Goal: Task Accomplishment & Management: Use online tool/utility

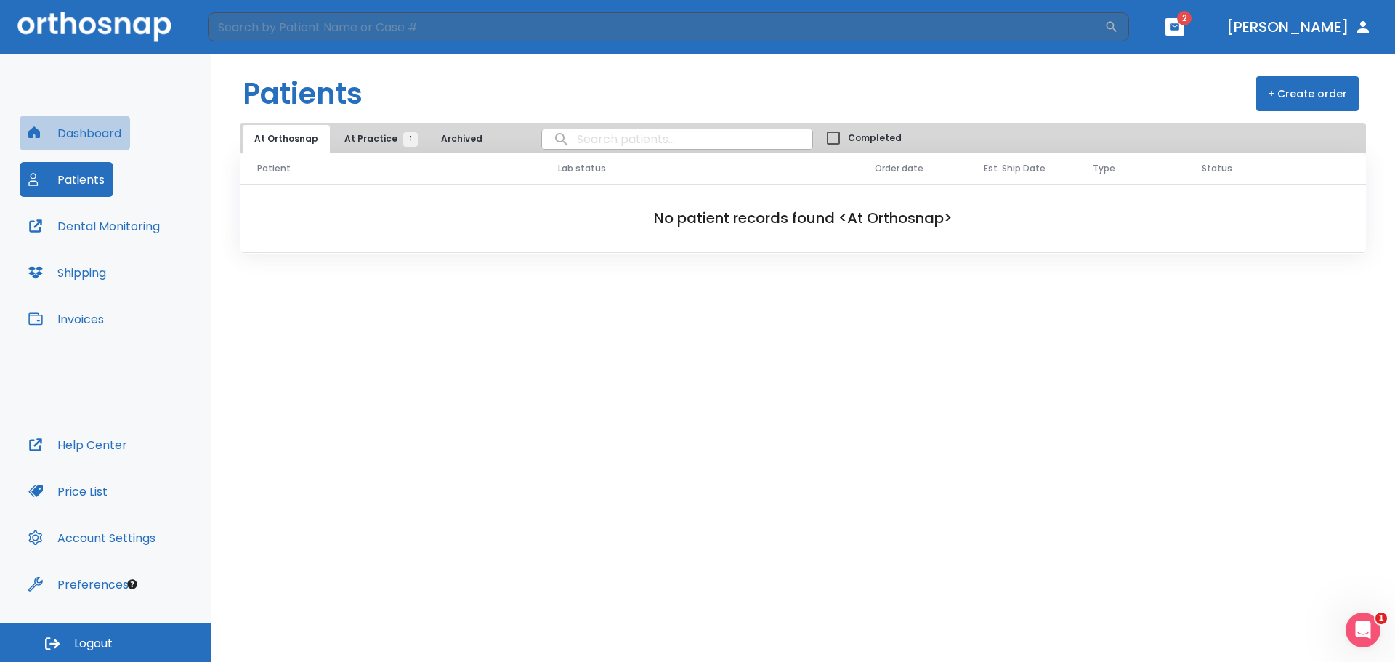
click at [100, 129] on button "Dashboard" at bounding box center [75, 133] width 110 height 35
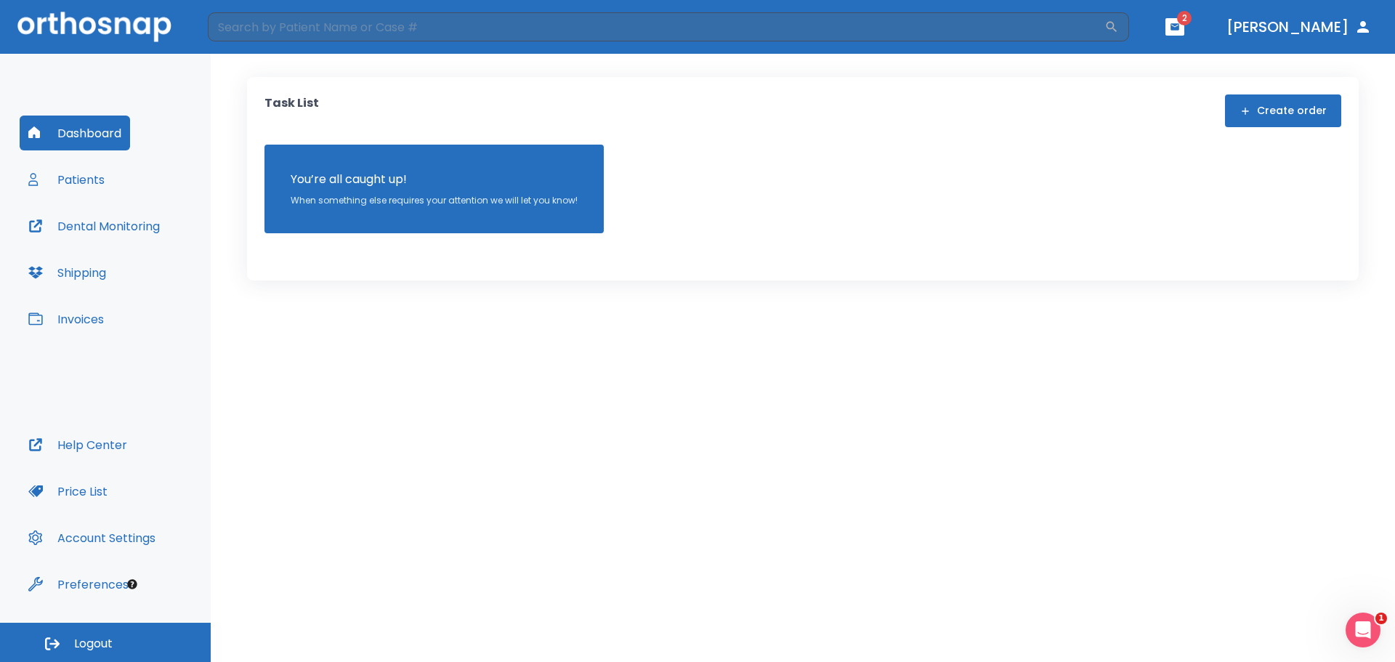
click at [134, 75] on div "Dashboard Patients Dental Monitoring Shipping Invoices Help Center Price List A…" at bounding box center [105, 338] width 211 height 569
click at [1184, 33] on button "button" at bounding box center [1174, 26] width 19 height 17
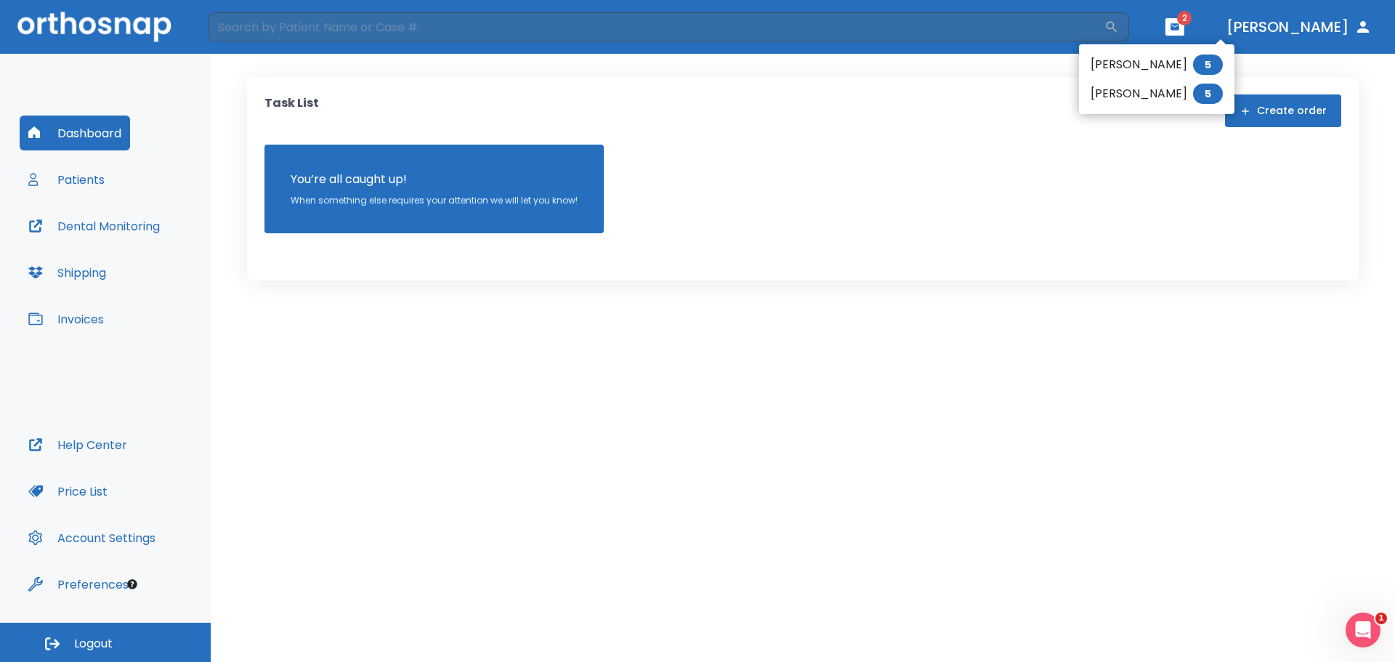
click at [1101, 59] on li "[PERSON_NAME] 5" at bounding box center [1156, 64] width 155 height 29
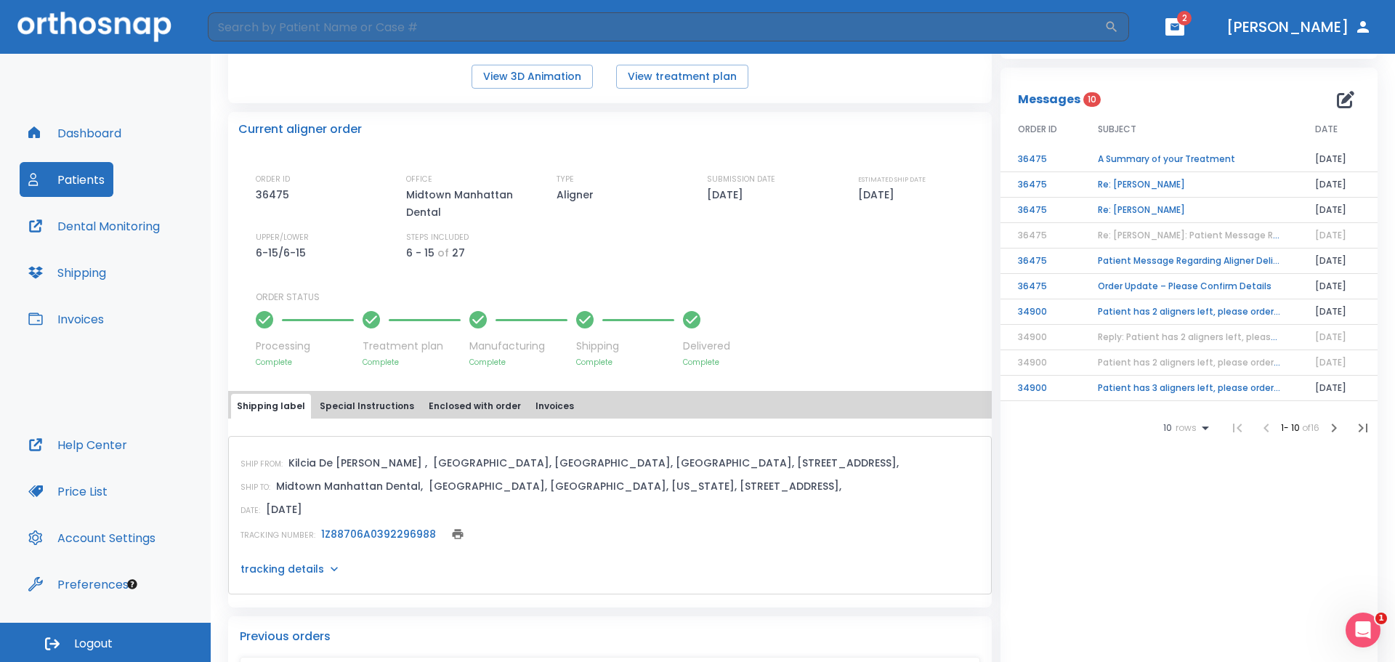
scroll to position [218, 0]
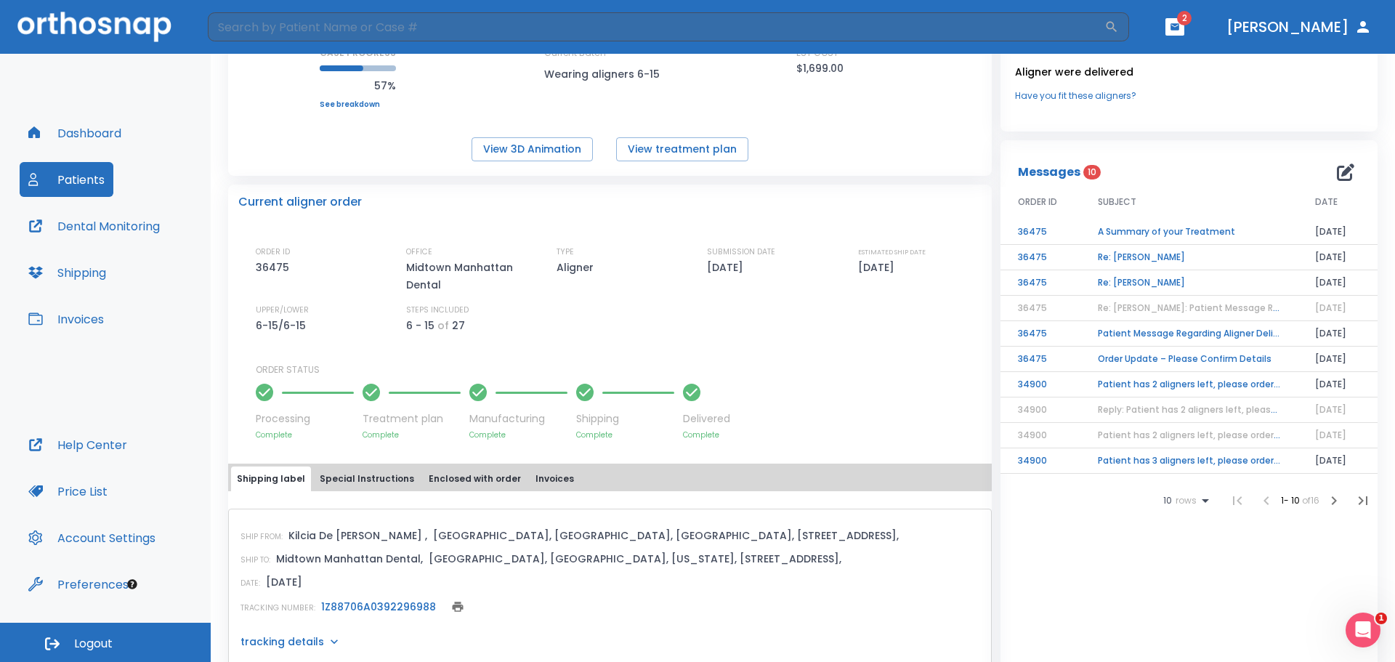
click at [1170, 234] on td "A Summary of your Treatment" at bounding box center [1188, 231] width 217 height 25
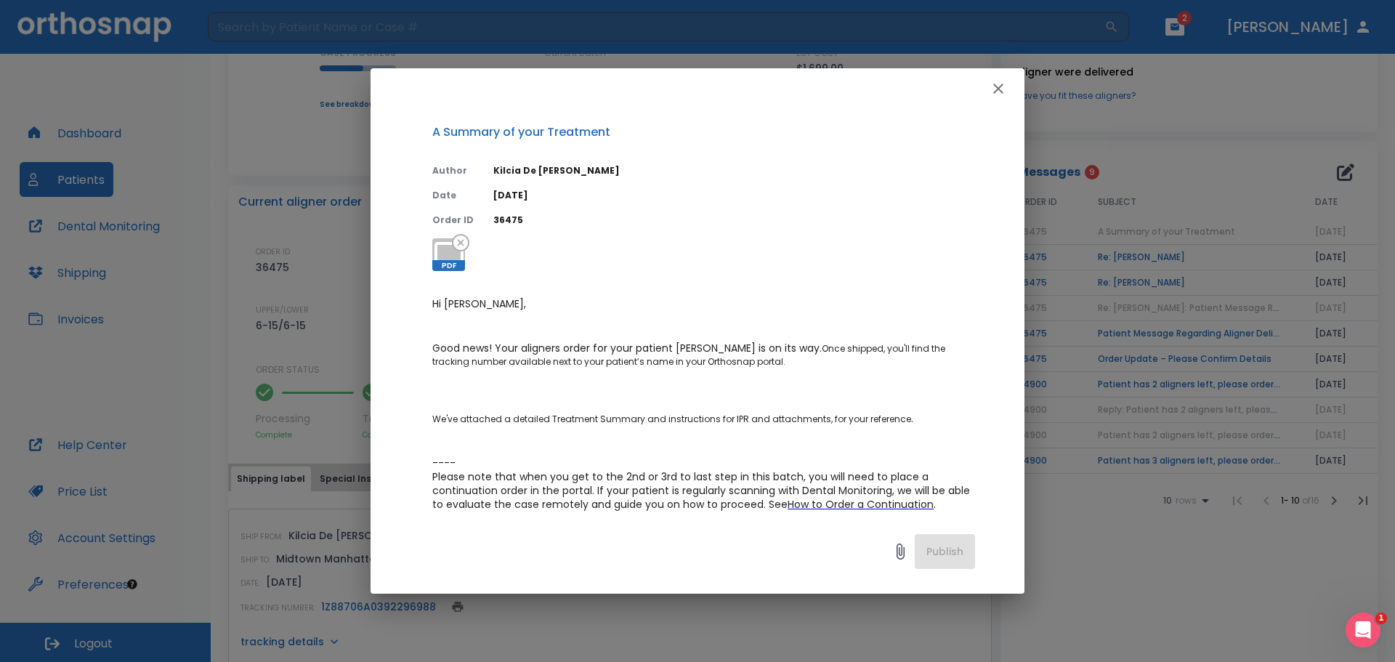
click at [994, 89] on icon "button" at bounding box center [998, 88] width 17 height 17
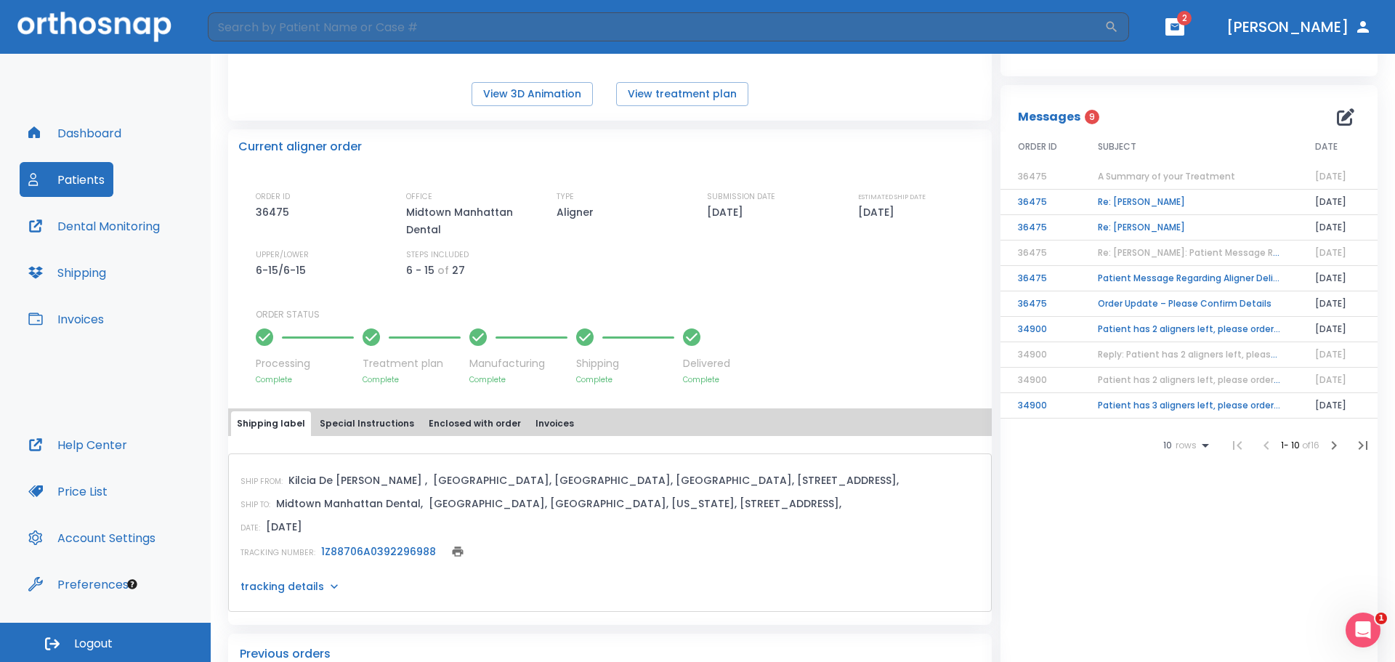
scroll to position [267, 0]
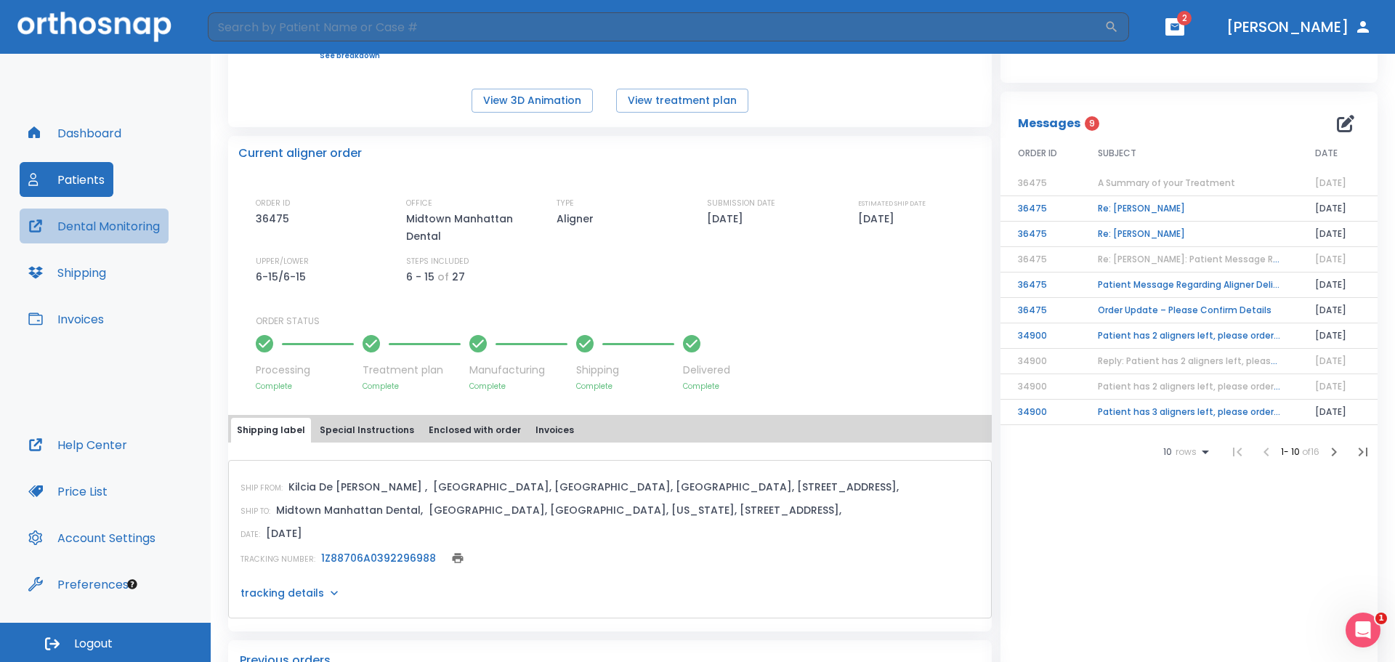
click at [110, 232] on button "Dental Monitoring" at bounding box center [94, 226] width 149 height 35
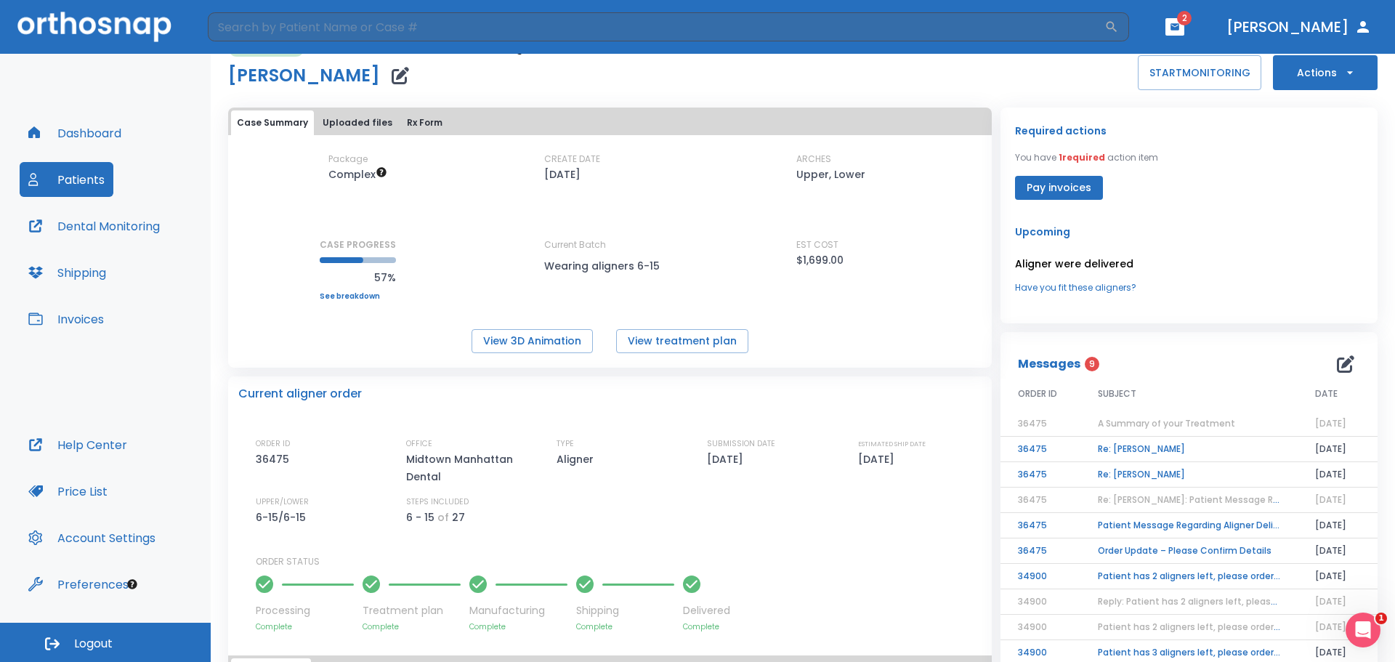
scroll to position [0, 0]
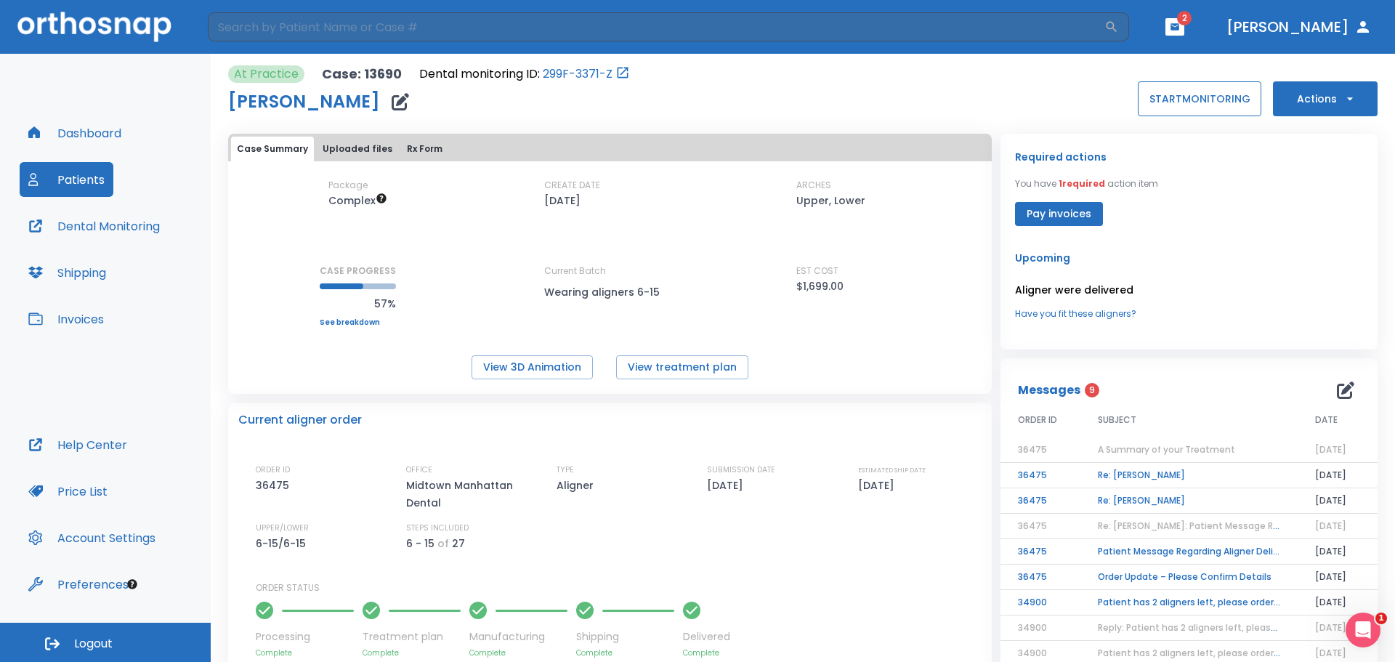
click at [1197, 92] on button "START MONITORING" at bounding box center [1200, 98] width 124 height 35
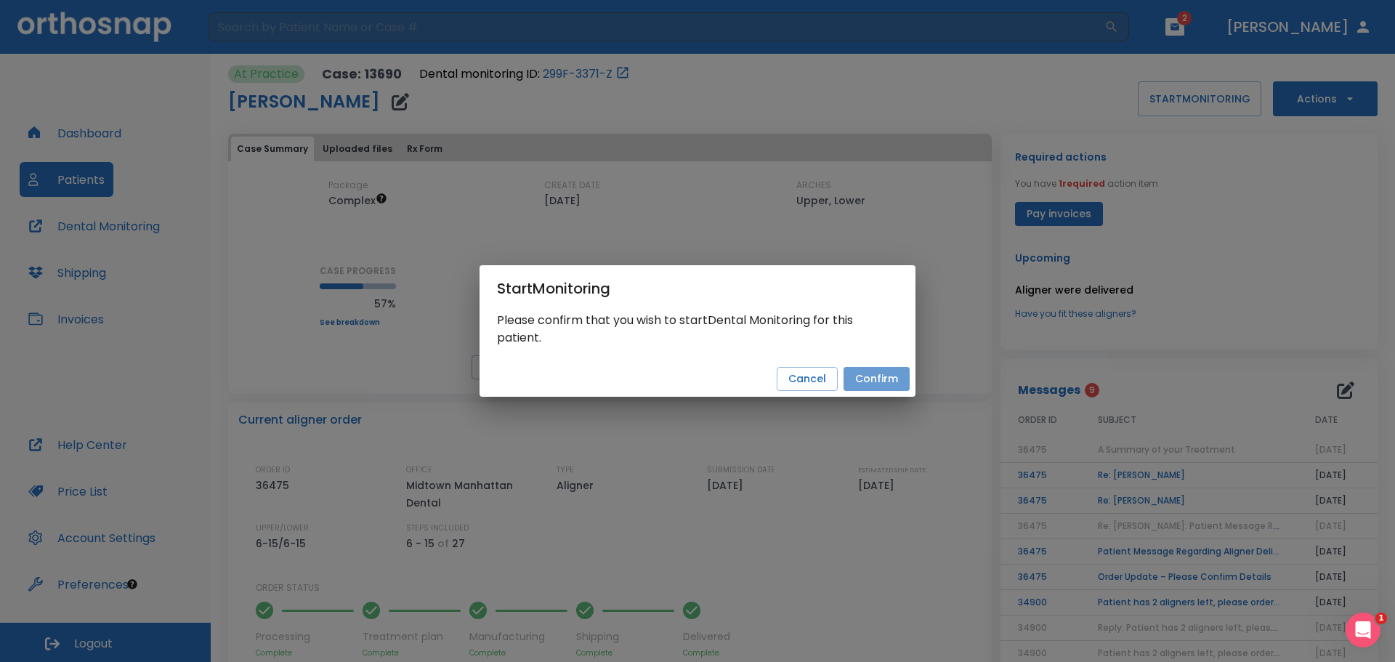
click at [871, 373] on button "Confirm" at bounding box center [877, 379] width 66 height 24
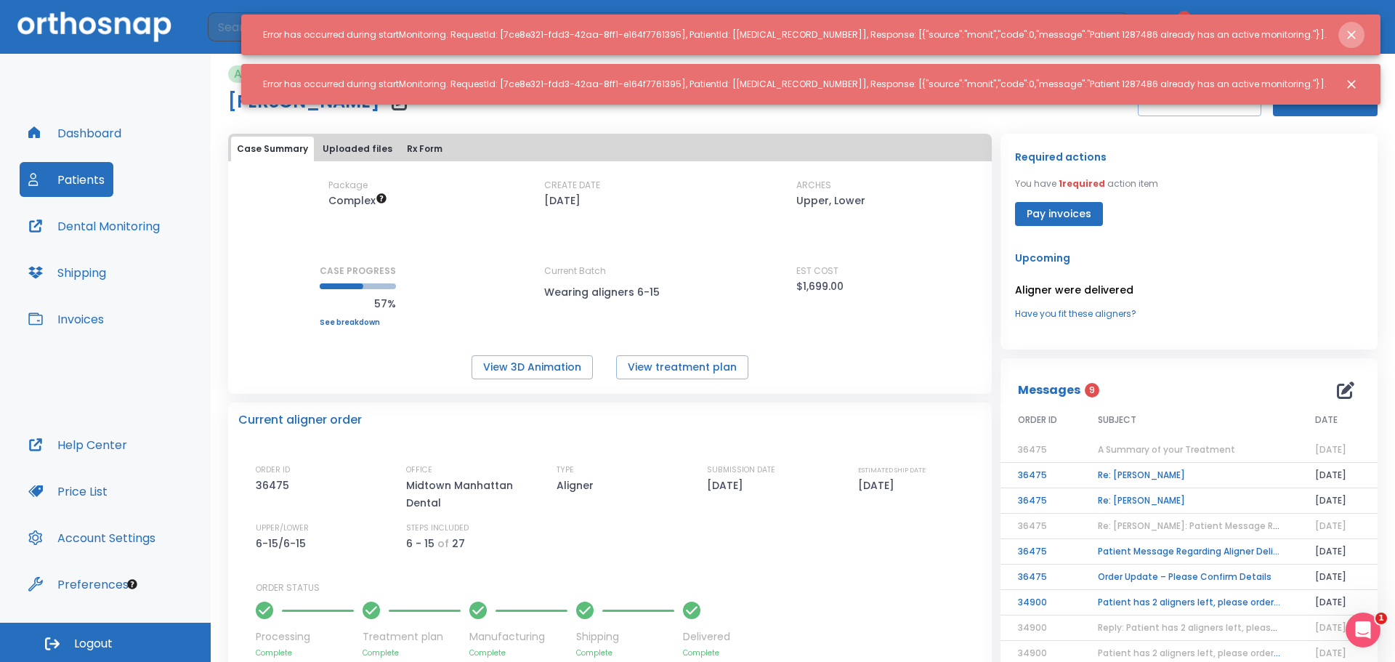
click at [1354, 31] on icon "Close notification" at bounding box center [1351, 35] width 9 height 9
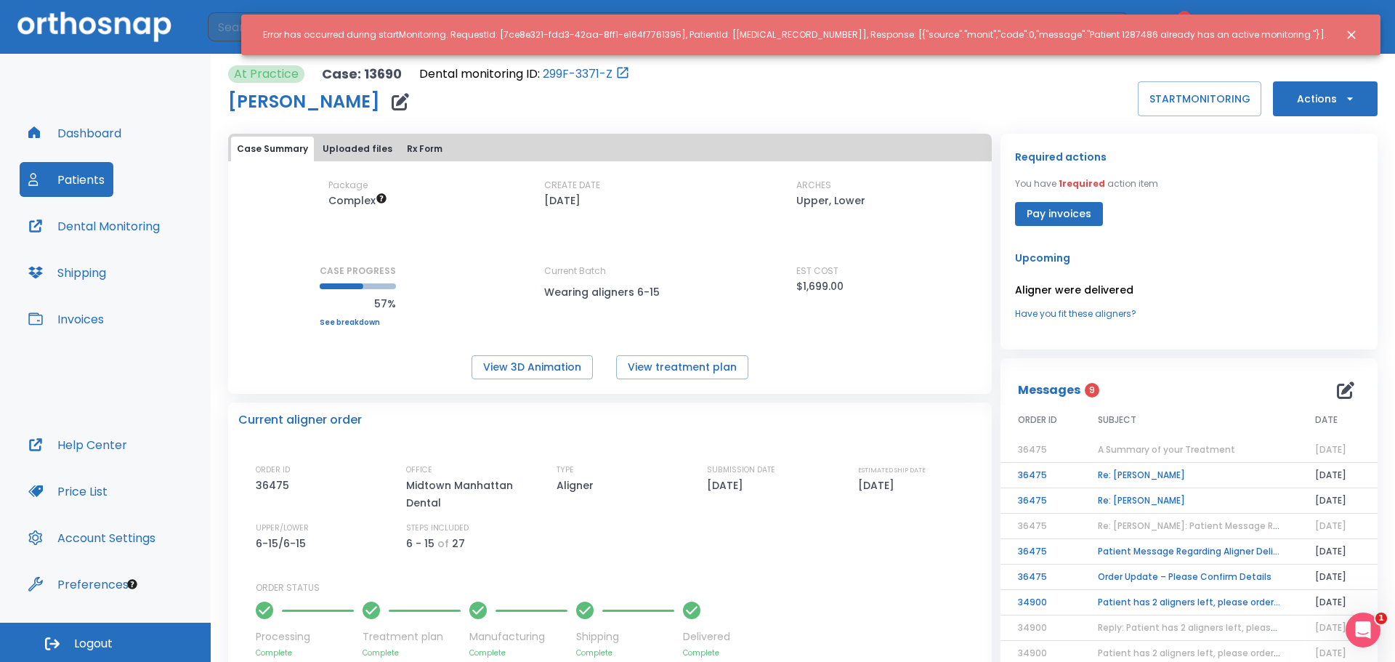
click at [1348, 39] on icon "Close notification" at bounding box center [1351, 35] width 9 height 9
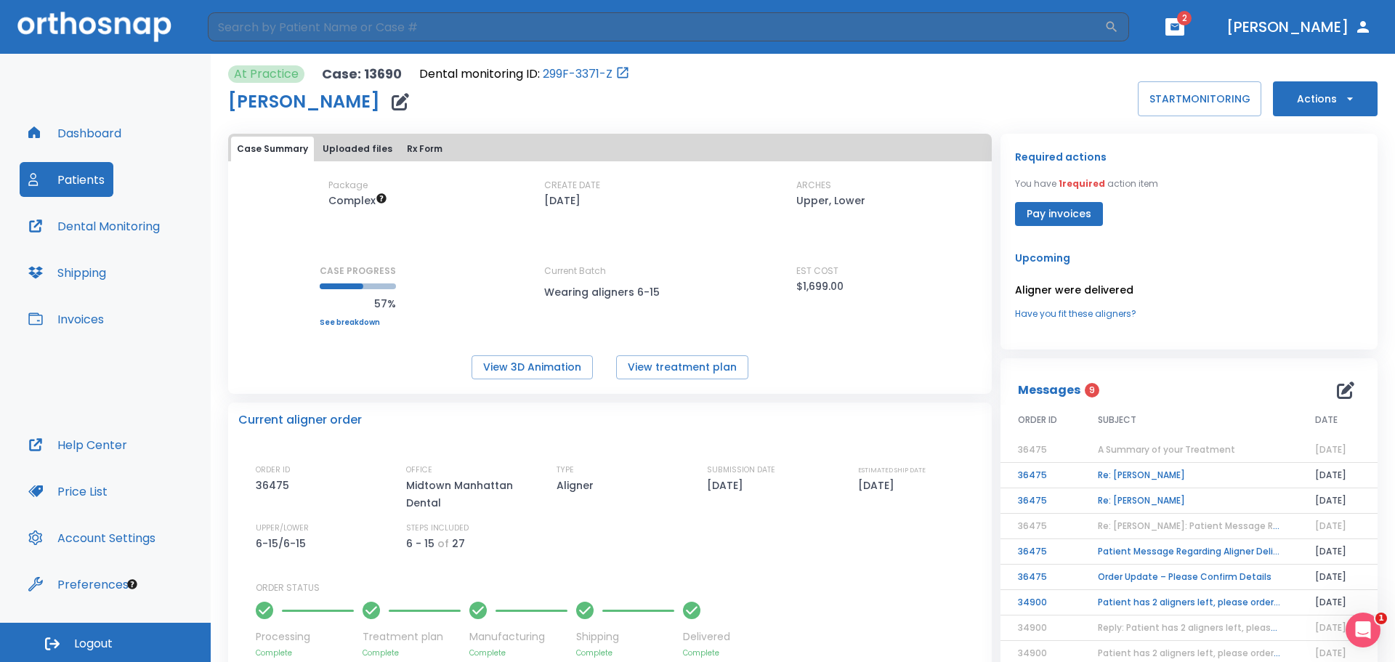
click at [1318, 102] on button "Actions" at bounding box center [1325, 98] width 105 height 35
click at [944, 103] on div at bounding box center [697, 331] width 1395 height 662
